Goal: Transaction & Acquisition: Purchase product/service

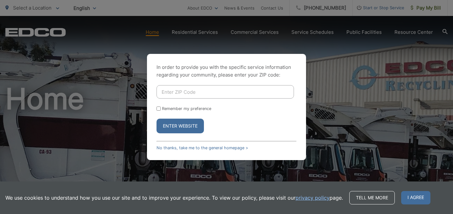
click at [158, 108] on input "Remember my preference" at bounding box center [159, 108] width 4 height 4
checkbox input "true"
click at [183, 92] on input "Enter ZIP Code" at bounding box center [225, 91] width 137 height 13
type input "92020"
click at [177, 124] on button "Enter Website" at bounding box center [180, 125] width 47 height 15
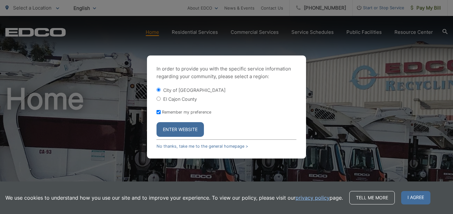
click at [179, 98] on label "El Cajon County" at bounding box center [180, 98] width 34 height 5
click at [161, 98] on input "El Cajon County" at bounding box center [159, 98] width 4 height 4
radio input "true"
click at [179, 128] on button "Enter Website" at bounding box center [180, 129] width 47 height 15
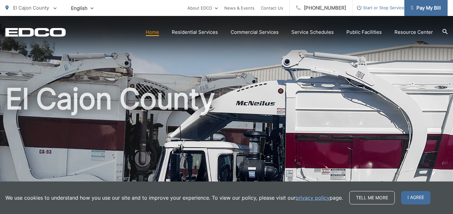
click at [426, 8] on span "Pay My Bill" at bounding box center [426, 8] width 30 height 8
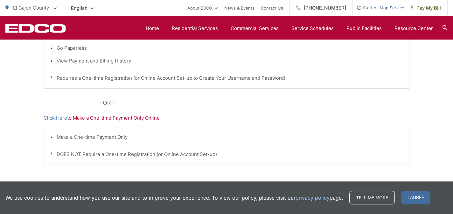
scroll to position [201, 0]
click at [56, 116] on link "Click Here" at bounding box center [56, 117] width 24 height 8
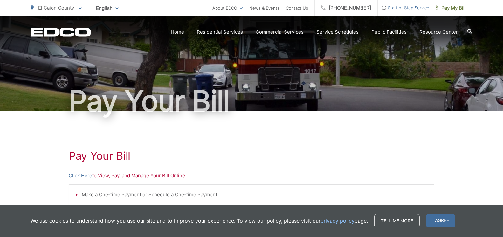
scroll to position [12, 0]
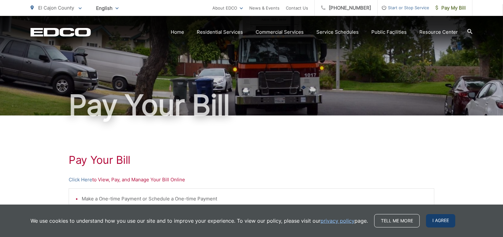
click at [447, 213] on span "I agree" at bounding box center [440, 220] width 29 height 13
